Goal: Task Accomplishment & Management: Manage account settings

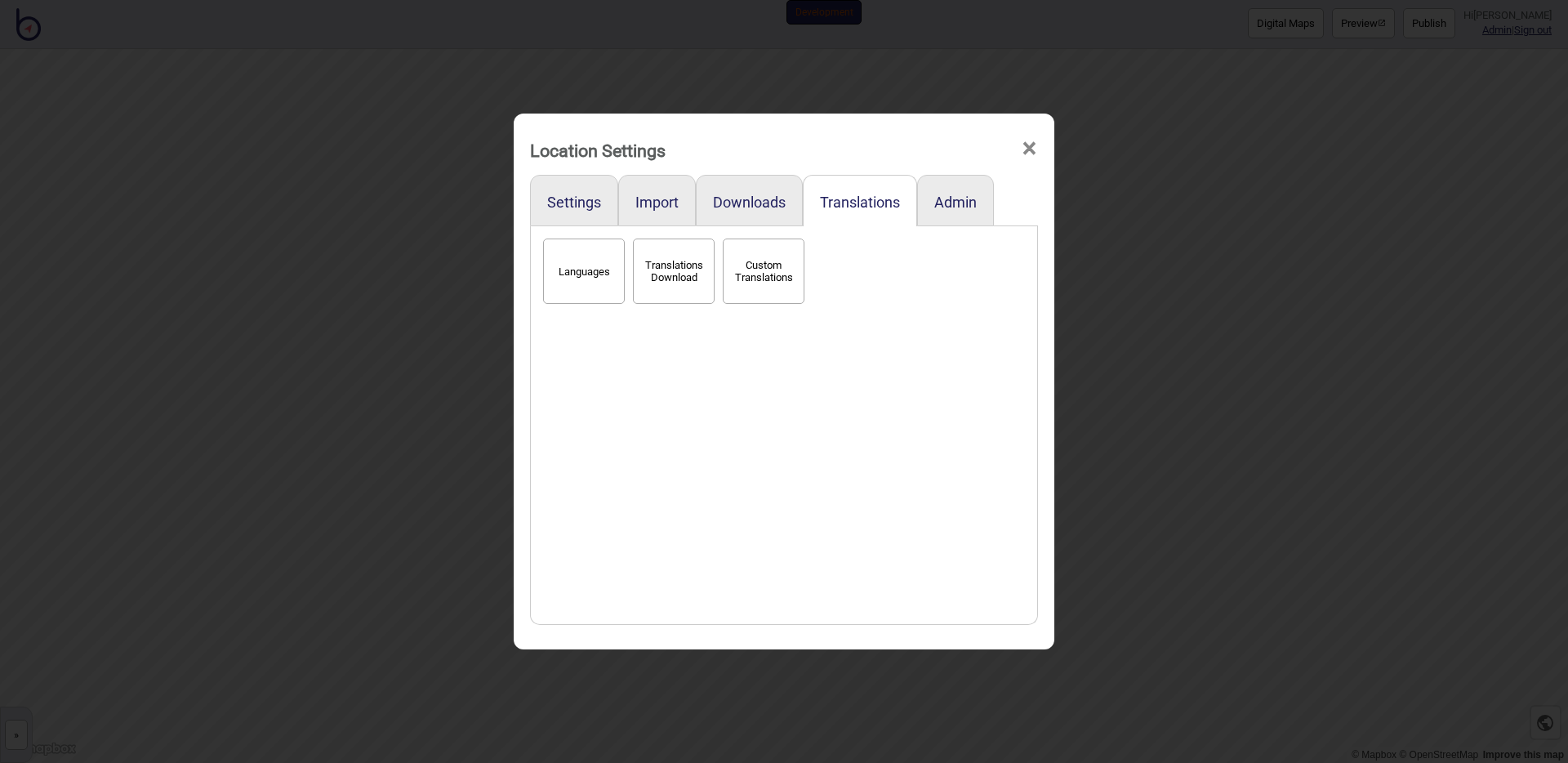
click at [885, 345] on div "Languages Translations Download Custom Translations" at bounding box center [784, 425] width 490 height 382
click at [481, 320] on div "Location Settings × Settings Import Downloads Translations Admin Languages Tran…" at bounding box center [784, 381] width 1568 height 763
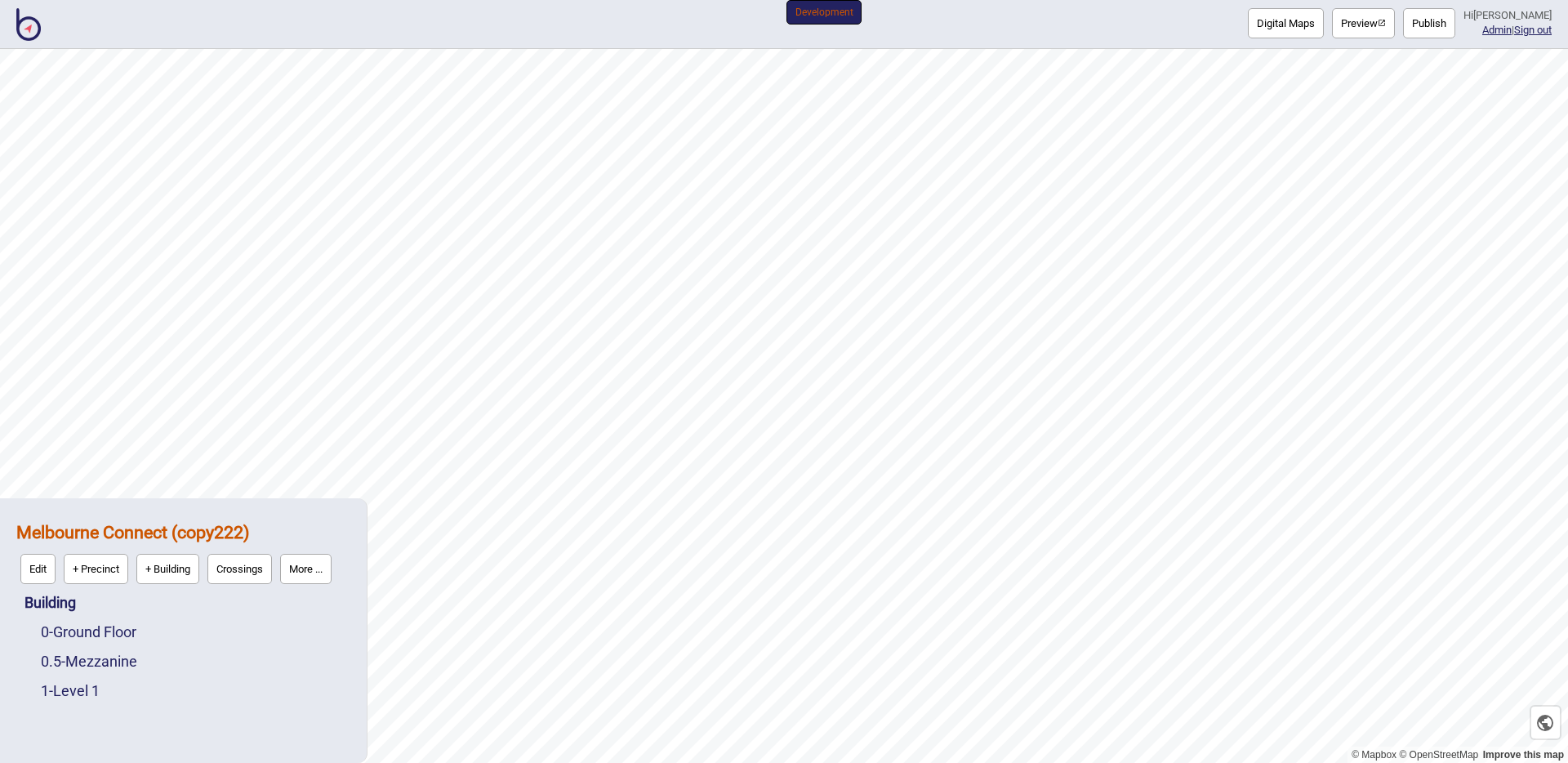
click at [327, 557] on button "More ..." at bounding box center [306, 569] width 52 height 30
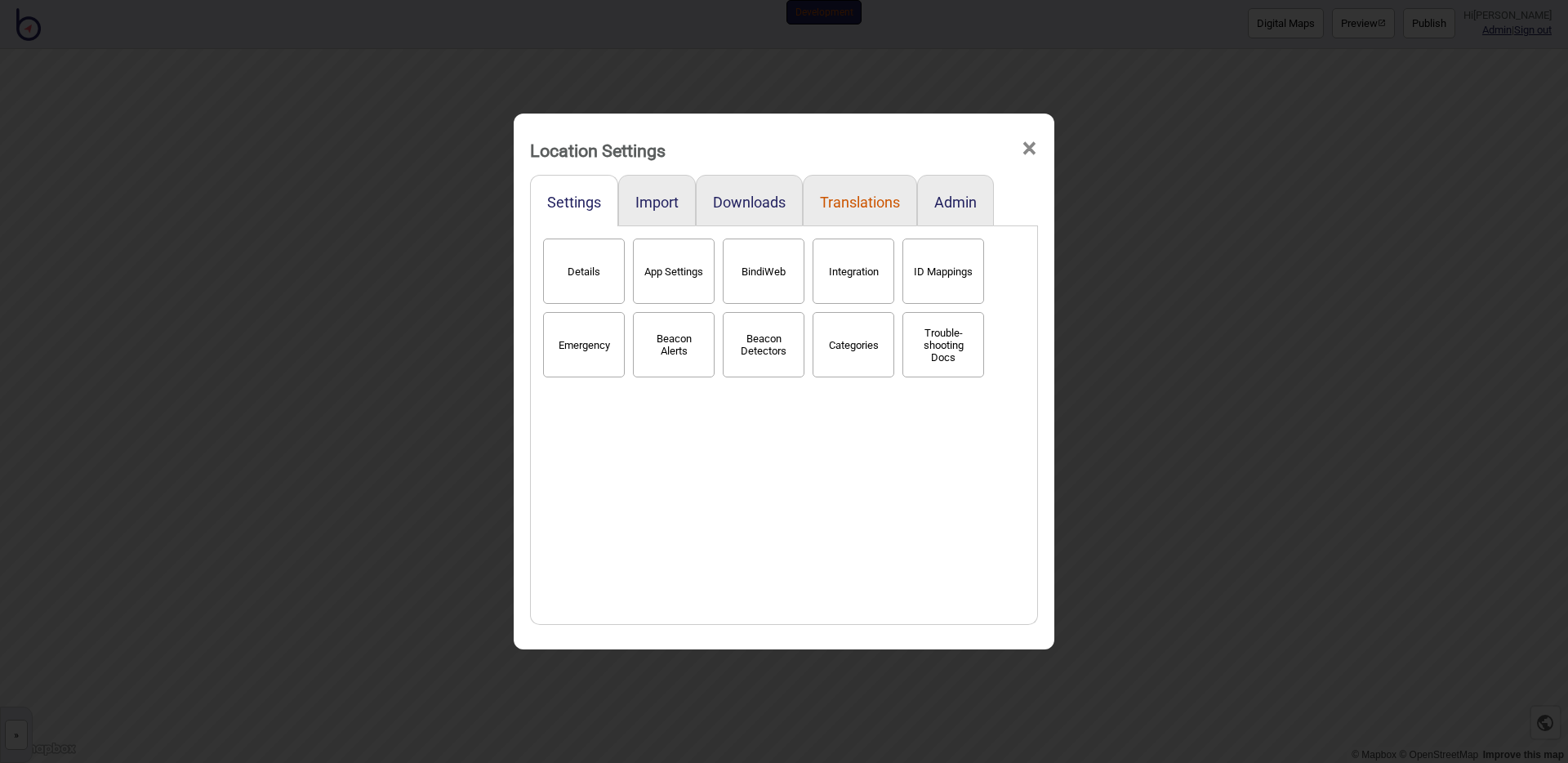
click at [860, 199] on button "Translations" at bounding box center [860, 202] width 80 height 17
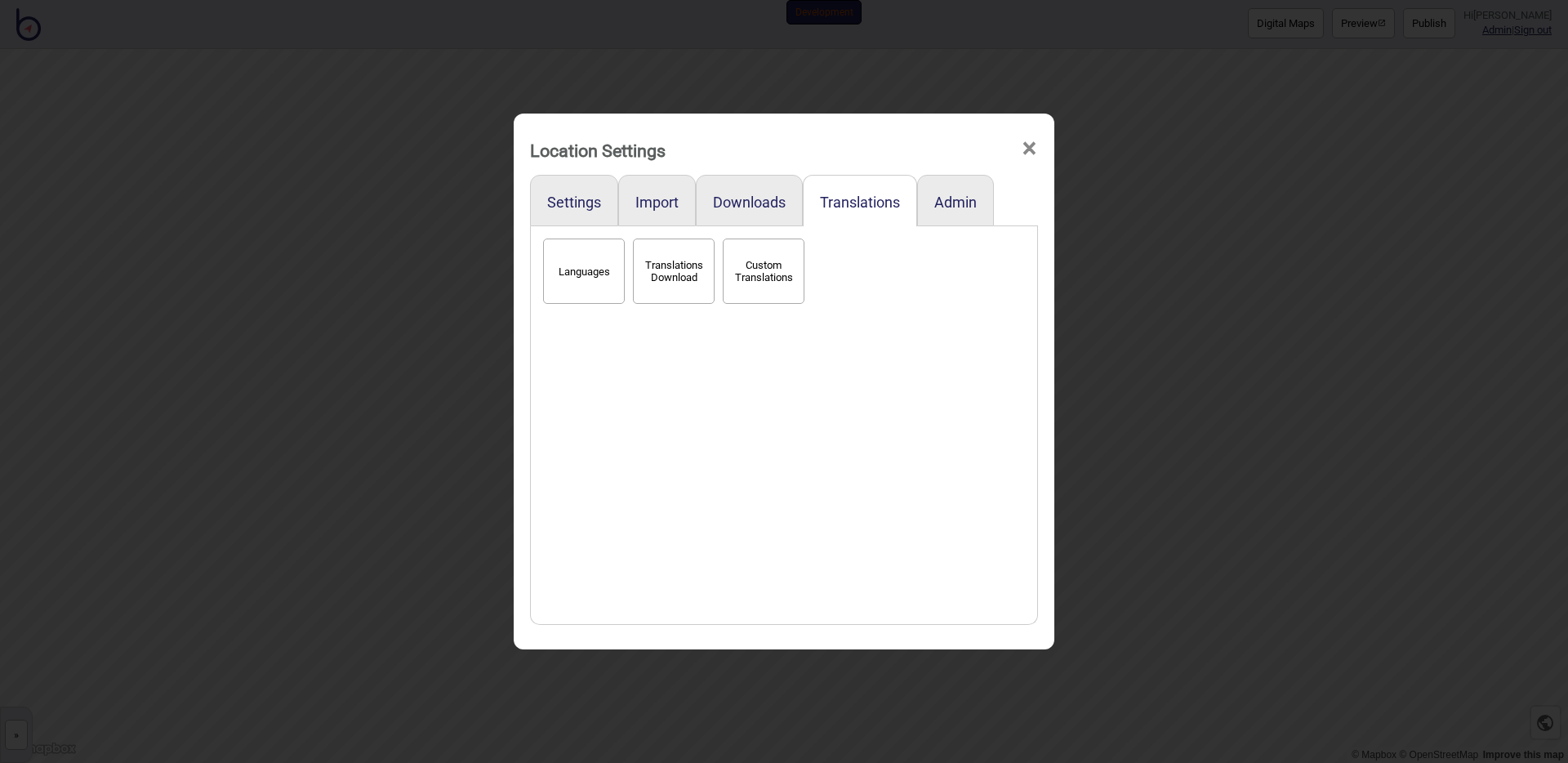
click at [577, 280] on button "Languages" at bounding box center [584, 271] width 82 height 65
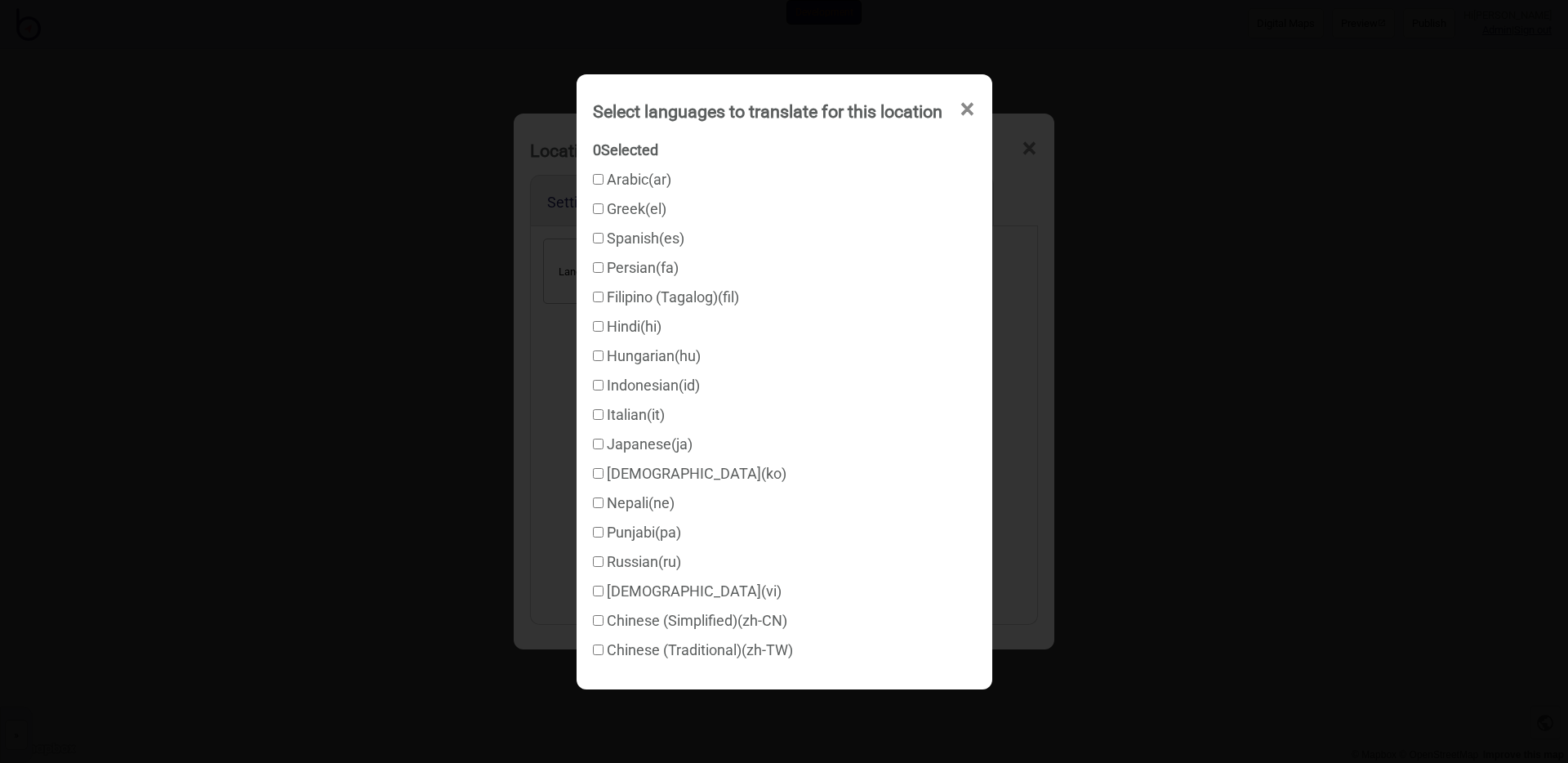
checkbox input "true"
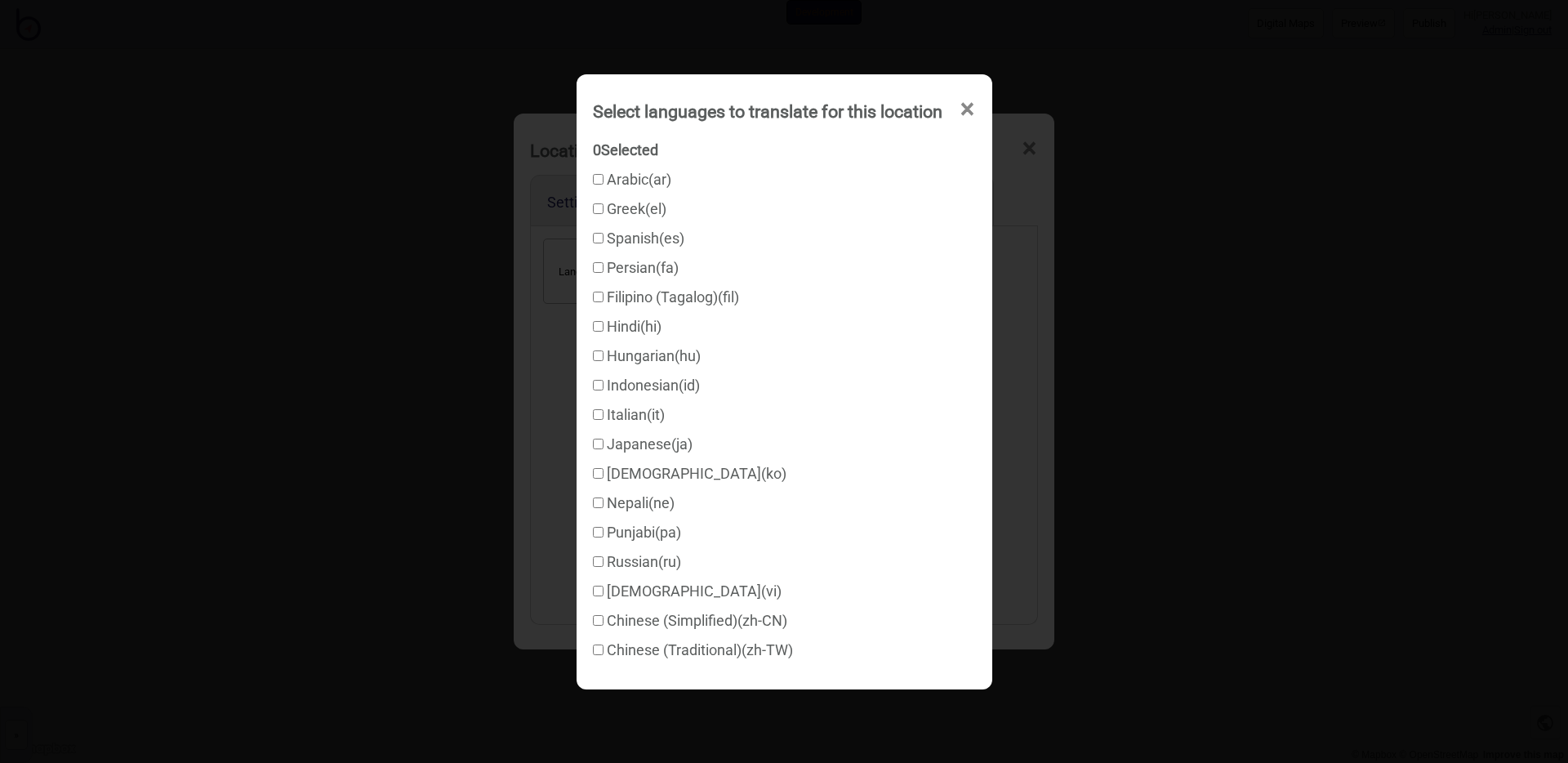
checkbox input "true"
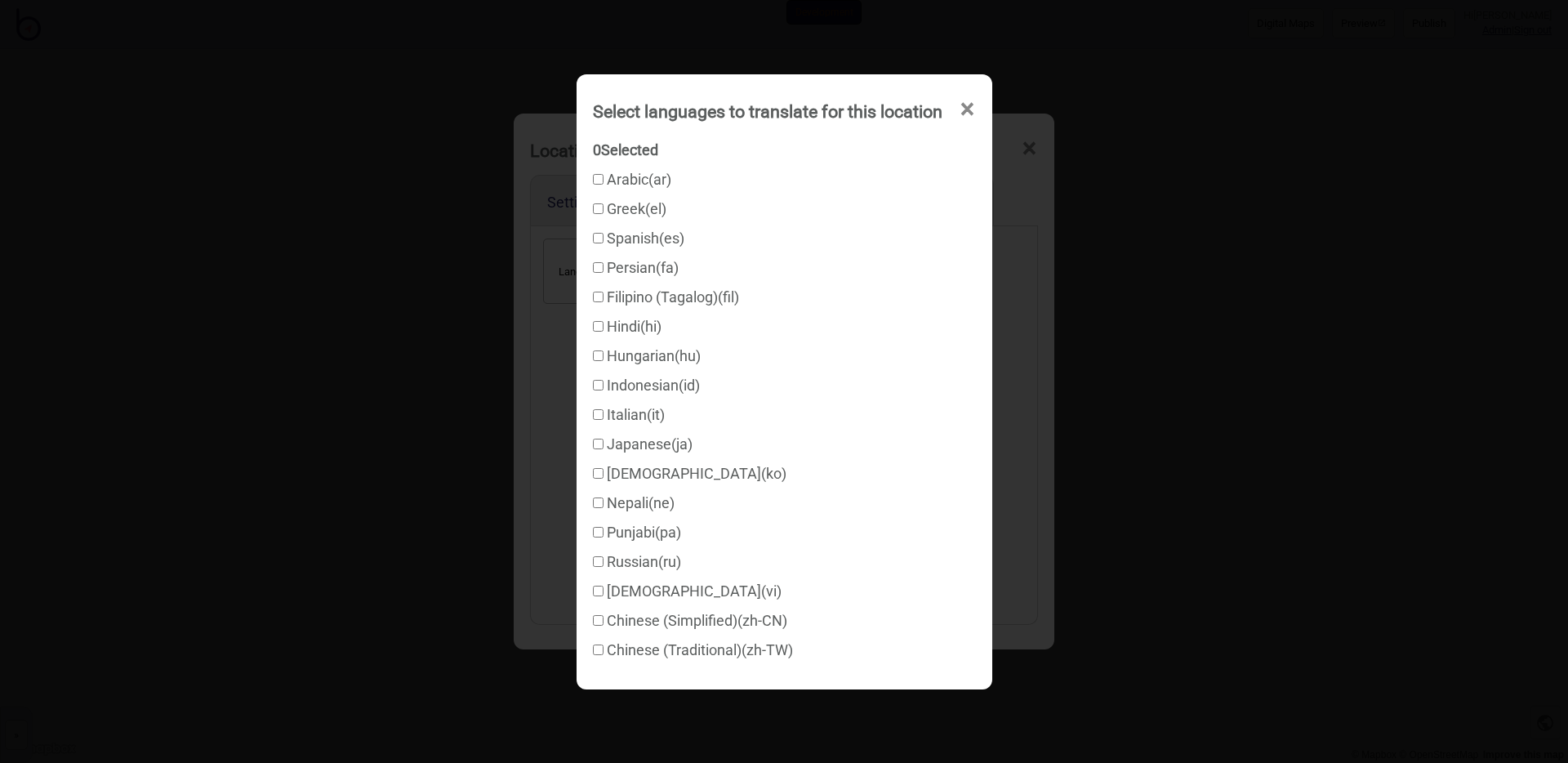
checkbox input "true"
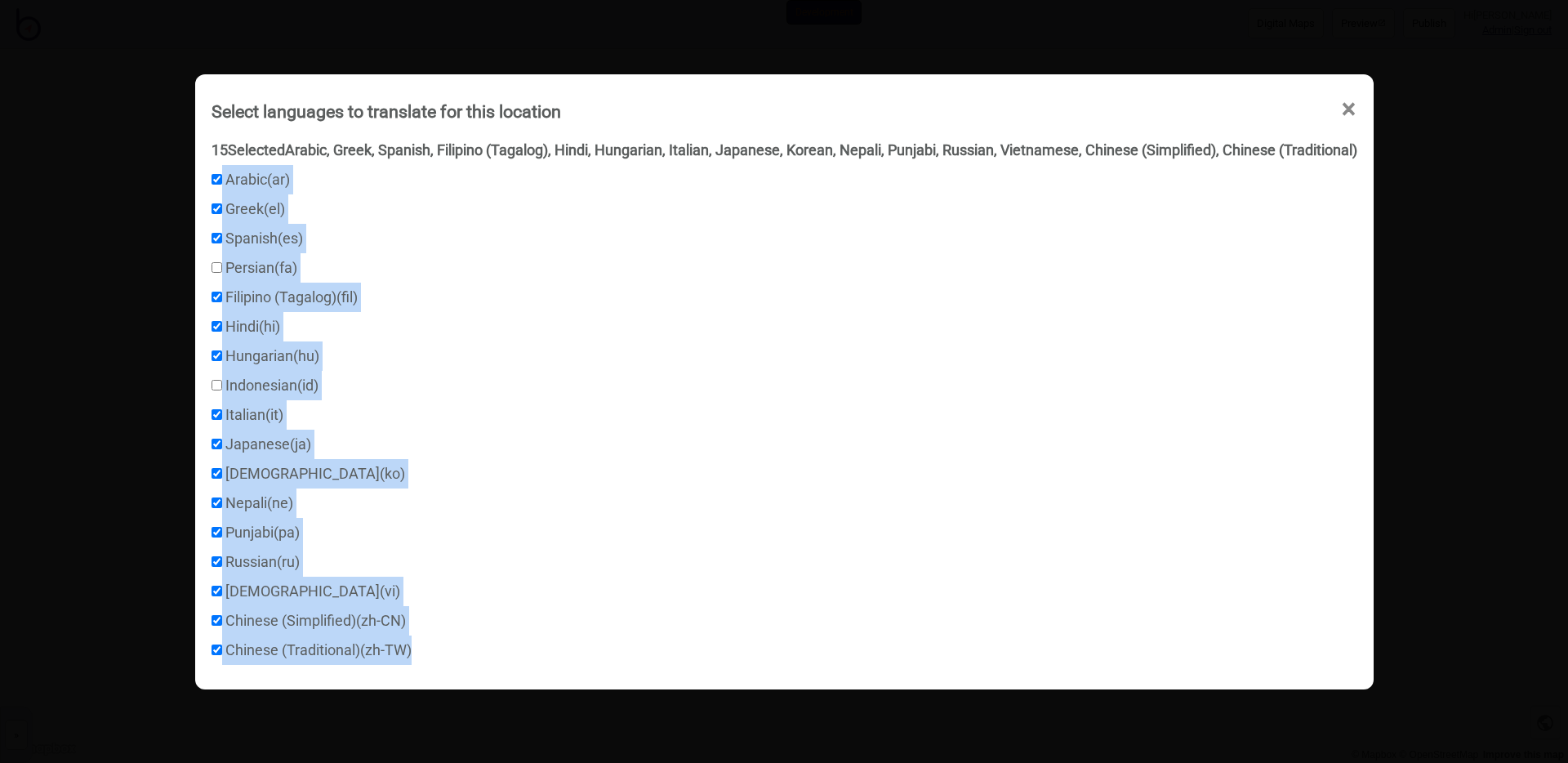
drag, startPoint x: 423, startPoint y: 650, endPoint x: 207, endPoint y: 181, distance: 516.3
click at [212, 181] on div "Arabic ( ar ) Greek ( el ) Spanish ( es ) Persian ( fa ) Filipino (Tagalog) ( f…" at bounding box center [785, 415] width 1146 height 500
copy div "Arabic ( ar ) Greek ( el ) Spanish ( es ) Persian ( fa ) Filipino (Tagalog) ( f…"
click at [295, 296] on label "Filipino (Tagalog) ( fil )" at bounding box center [285, 296] width 146 height 17
click at [222, 296] on input "Filipino (Tagalog) ( fil )" at bounding box center [217, 297] width 11 height 11
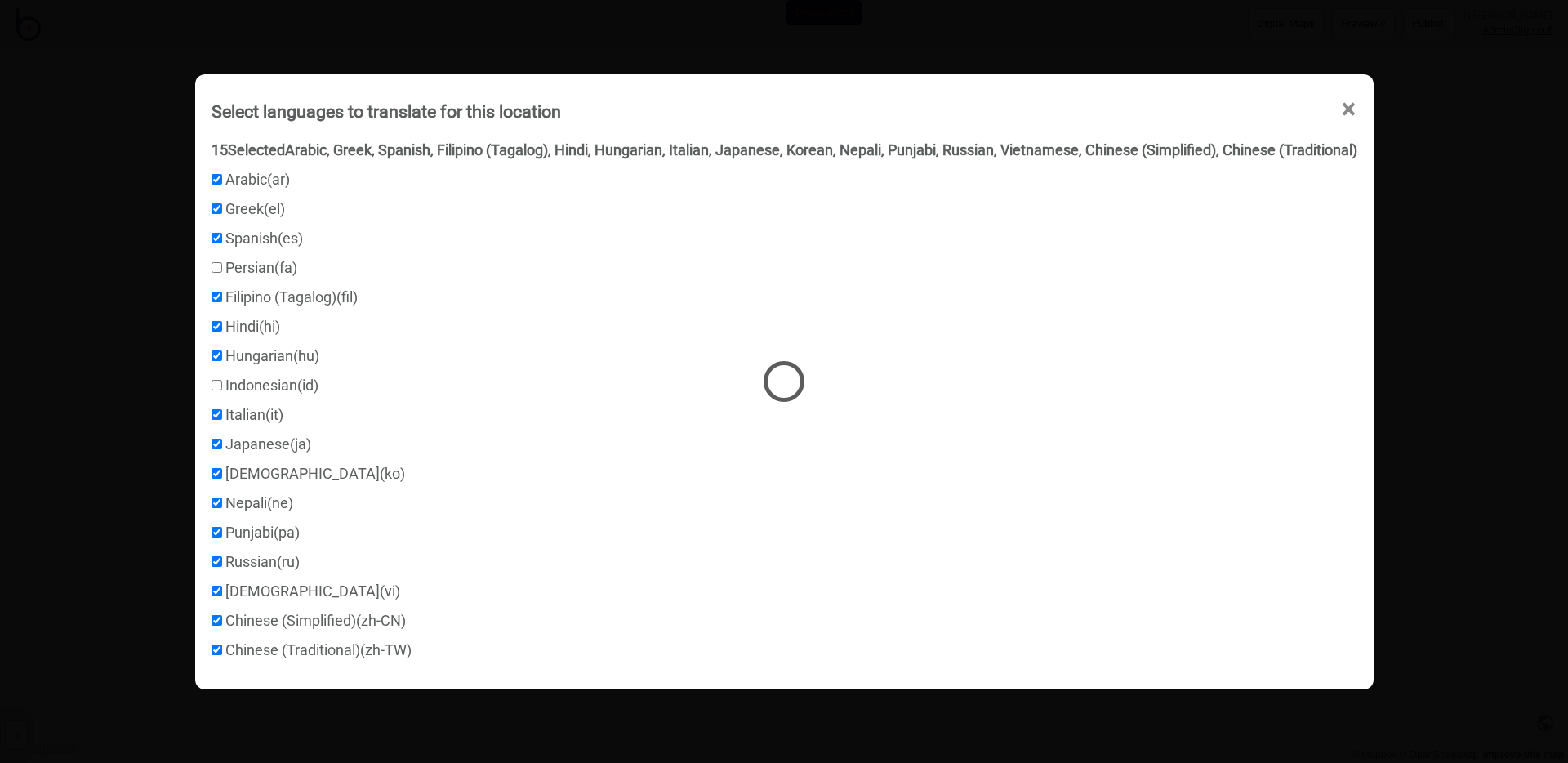
click at [295, 296] on div at bounding box center [784, 381] width 1568 height 763
click at [302, 292] on div at bounding box center [784, 381] width 1568 height 763
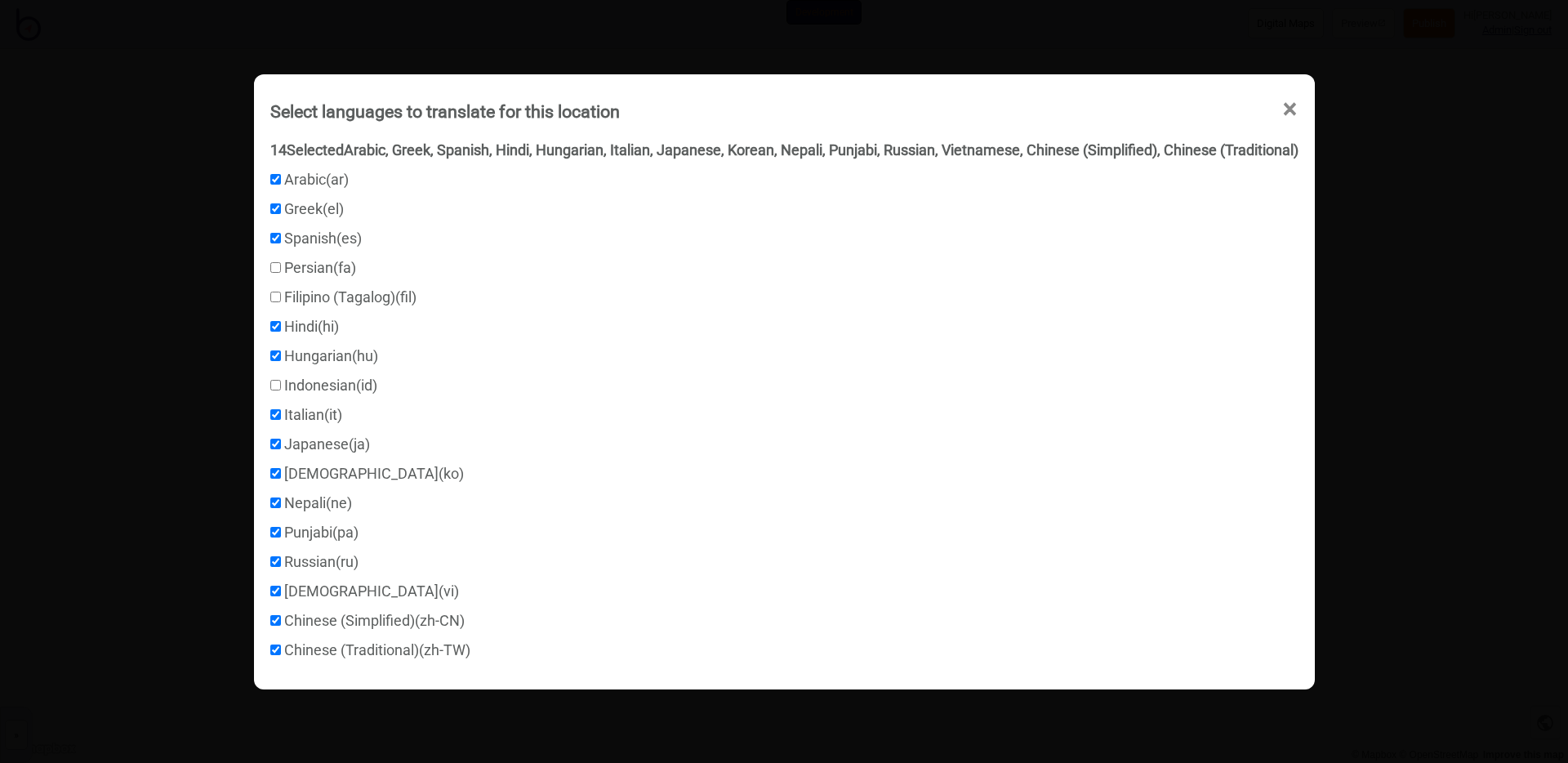
click at [354, 297] on label "Filipino (Tagalog) ( fil )" at bounding box center [344, 296] width 146 height 17
click at [281, 297] on input "Filipino (Tagalog) ( fil )" at bounding box center [276, 297] width 11 height 11
checkbox input "true"
